Goal: Navigation & Orientation: Find specific page/section

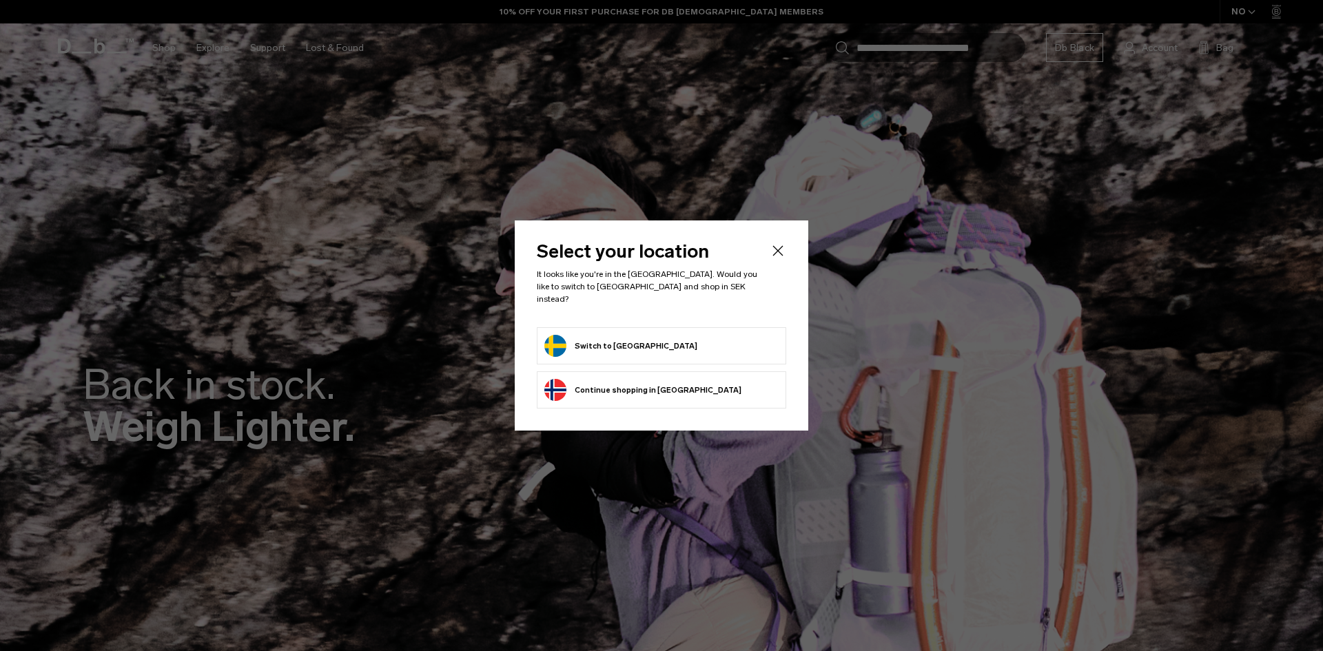
click at [624, 343] on button "Switch to [GEOGRAPHIC_DATA]" at bounding box center [620, 346] width 153 height 22
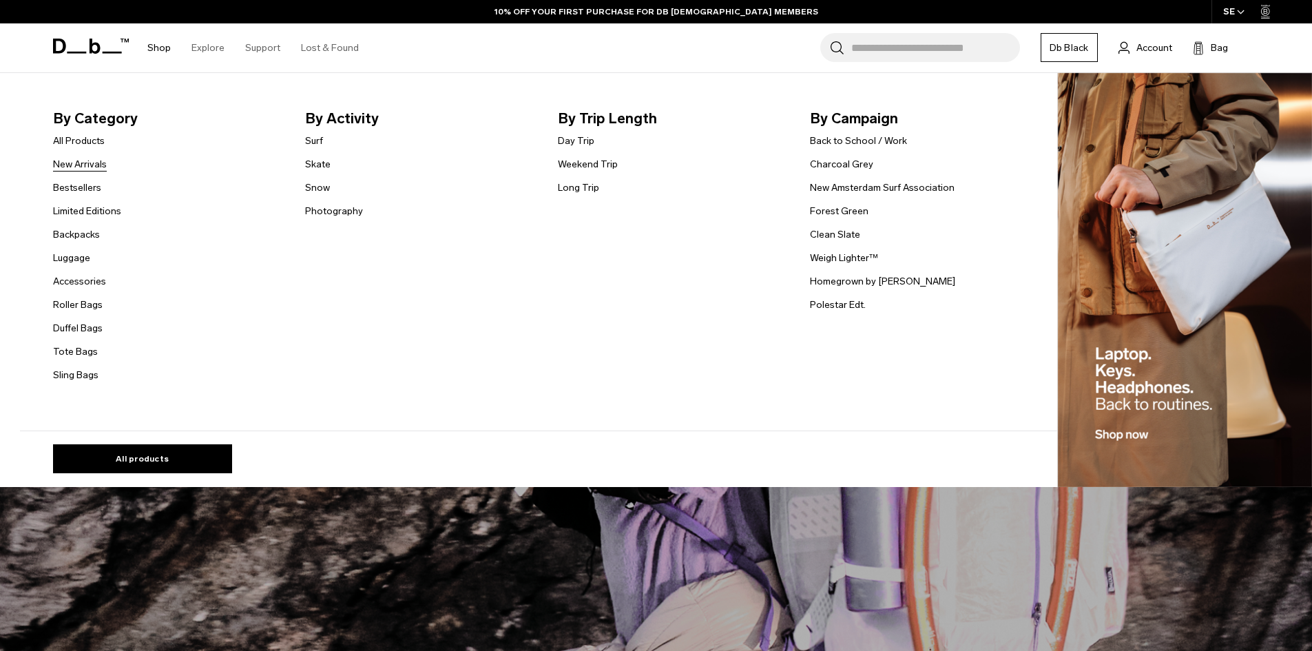
click at [99, 165] on link "New Arrivals" at bounding box center [80, 164] width 54 height 14
